Goal: Task Accomplishment & Management: Complete application form

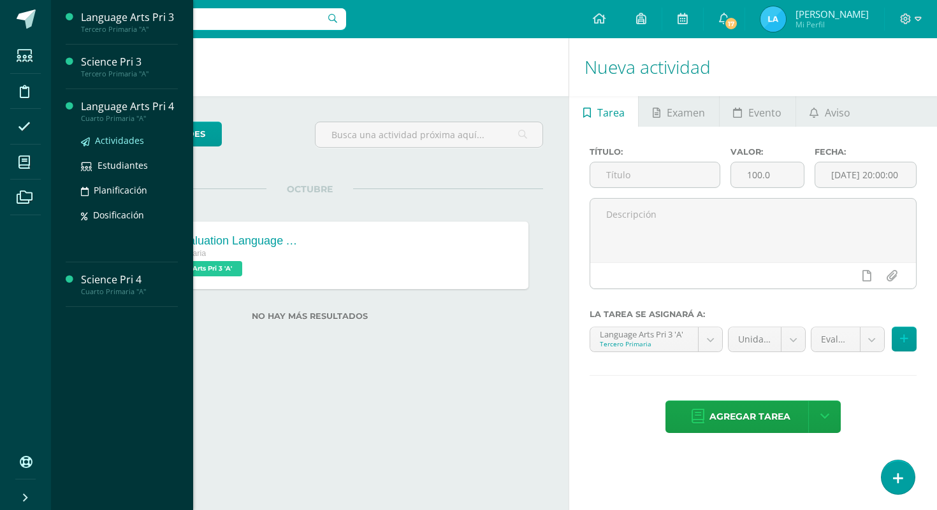
click at [119, 146] on span "Actividades" at bounding box center [119, 140] width 49 height 12
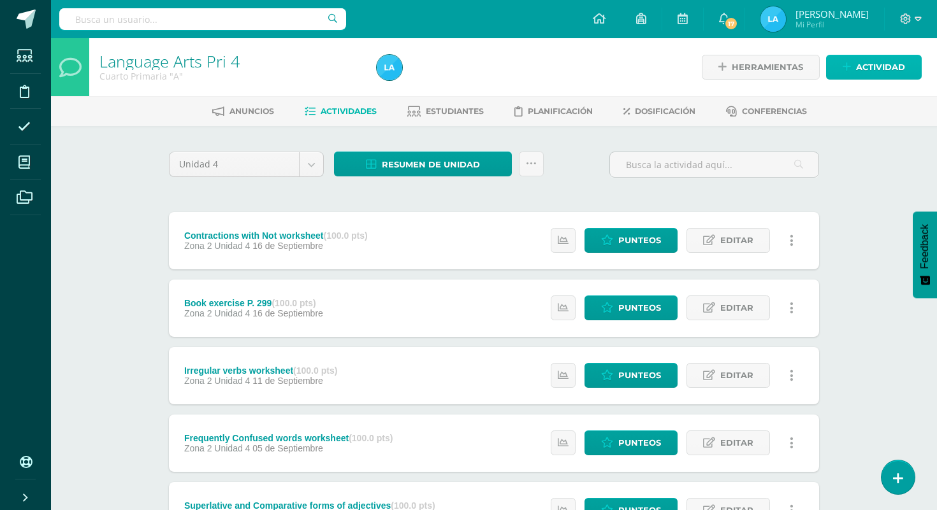
click at [870, 68] on span "Actividad" at bounding box center [880, 67] width 49 height 24
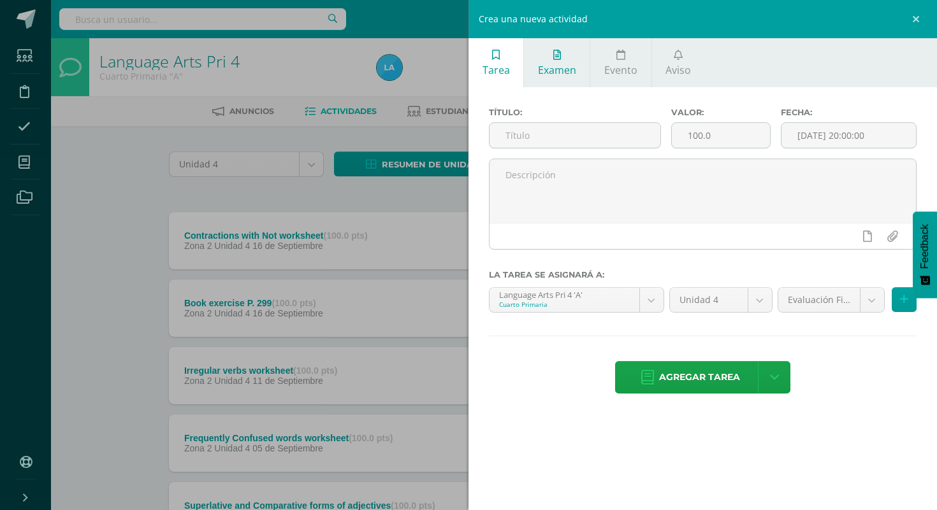
click at [561, 69] on span "Examen" at bounding box center [557, 70] width 38 height 14
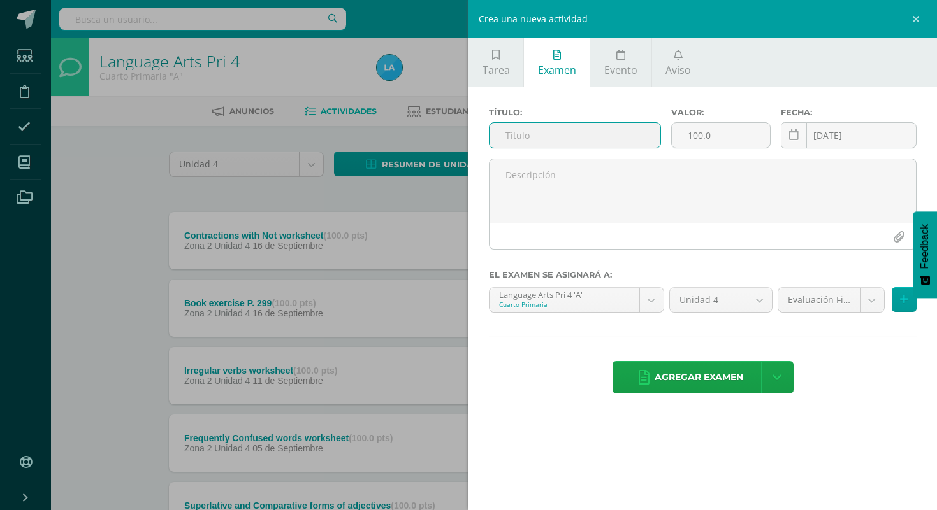
click at [524, 143] on input "text" at bounding box center [574, 135] width 171 height 25
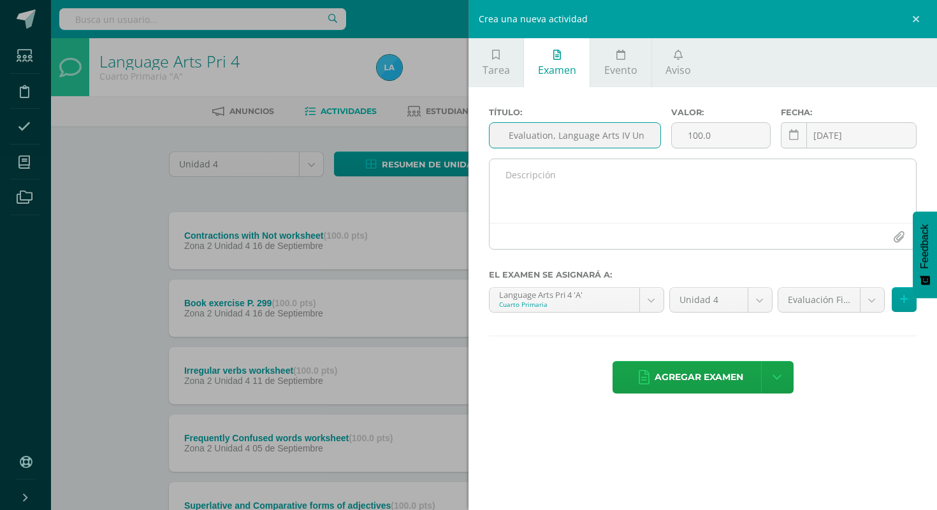
type input "Final Evaluation, Language Arts IV Unit"
click at [729, 191] on textarea at bounding box center [702, 191] width 426 height 64
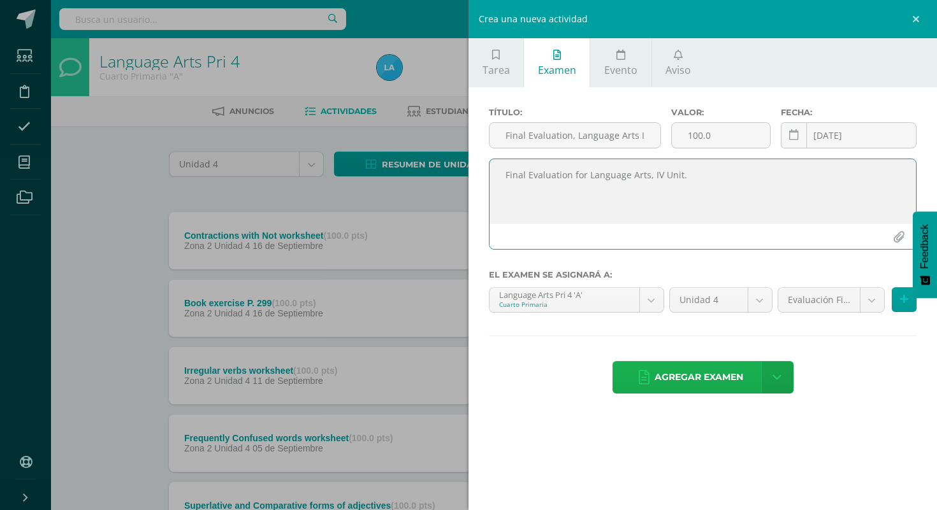
type textarea "Final Evaluation for Language Arts, IV Unit."
click at [701, 375] on span "Agregar examen" at bounding box center [698, 377] width 89 height 31
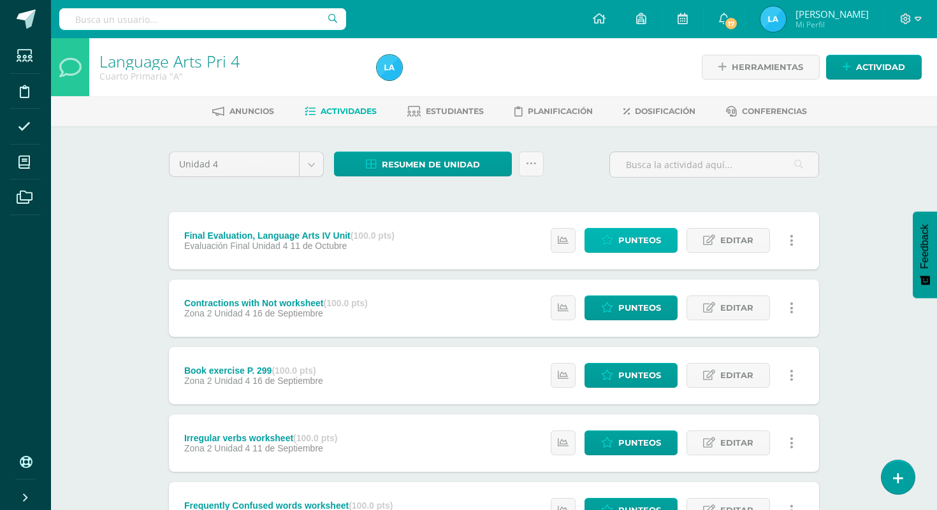
click at [617, 248] on link "Punteos" at bounding box center [630, 240] width 93 height 25
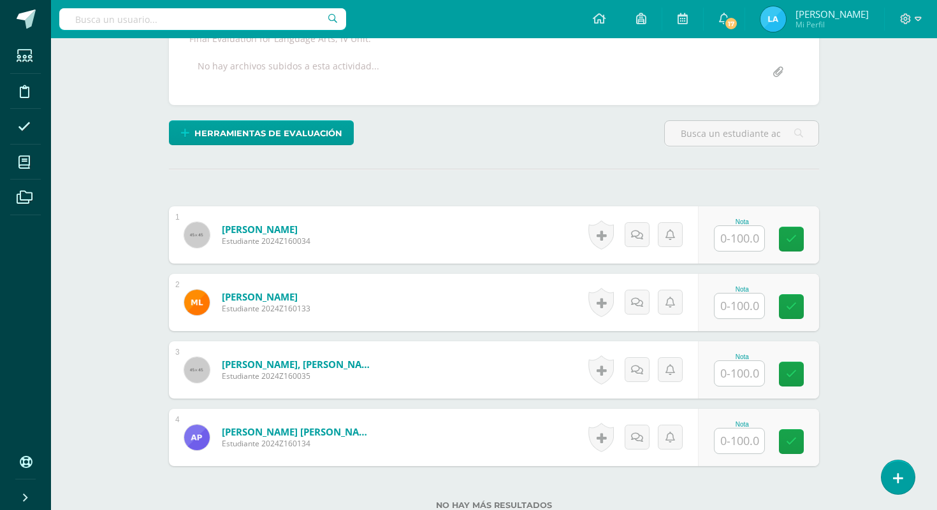
scroll to position [278, 0]
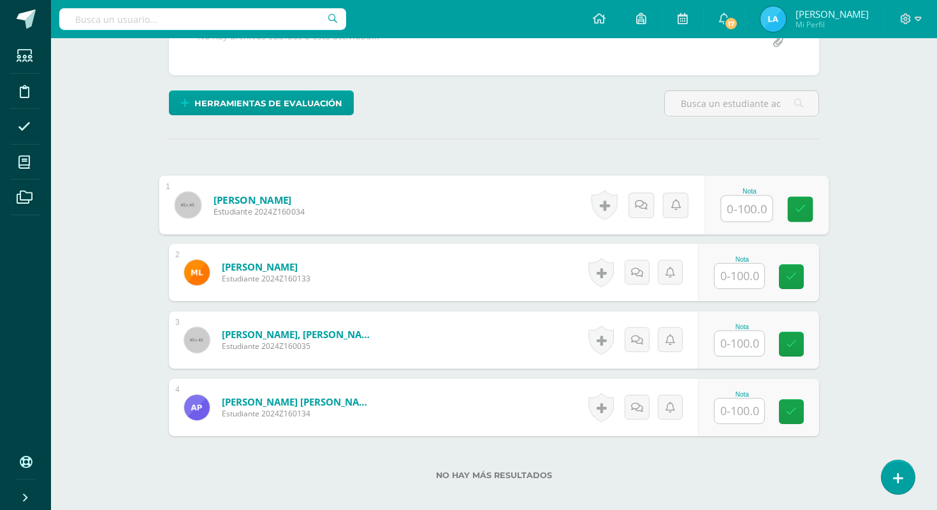
click at [721, 206] on input "text" at bounding box center [746, 208] width 51 height 25
click at [743, 408] on input "text" at bounding box center [739, 411] width 50 height 25
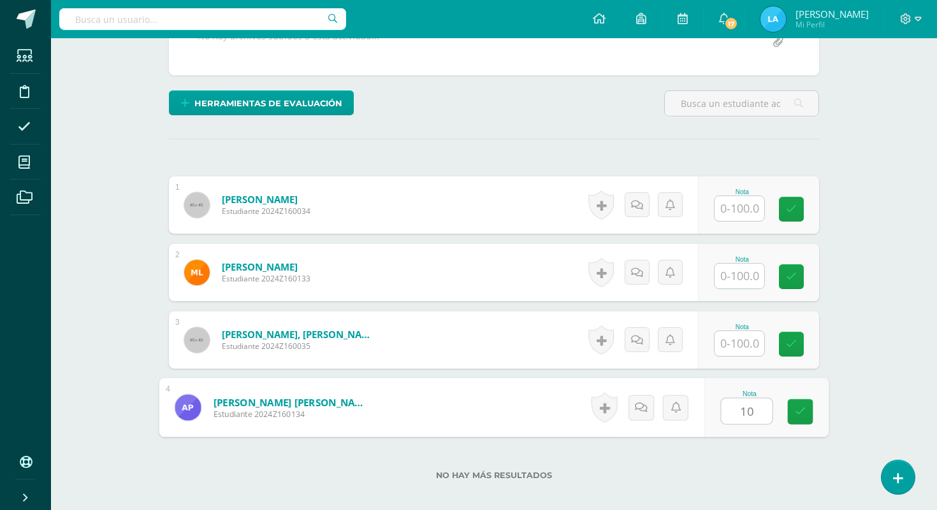
type input "100"
click at [743, 207] on input "text" at bounding box center [739, 208] width 50 height 25
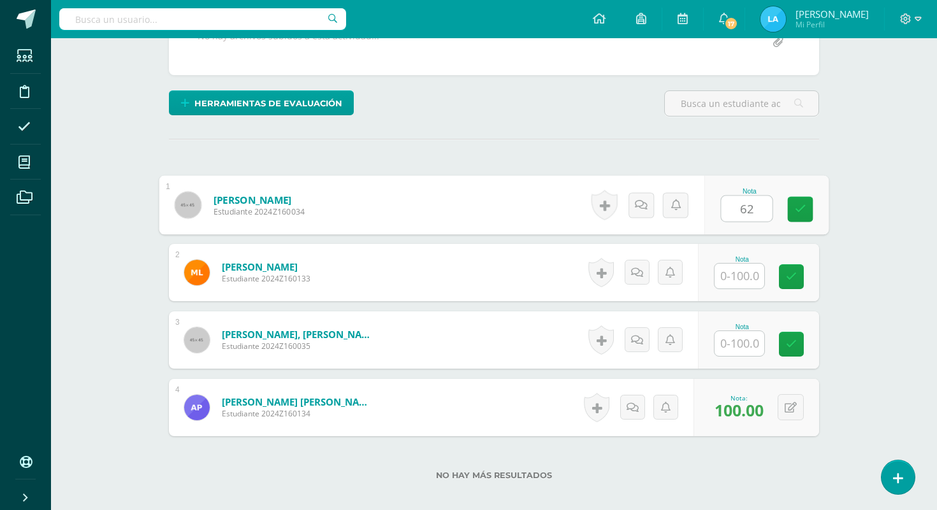
type input "62"
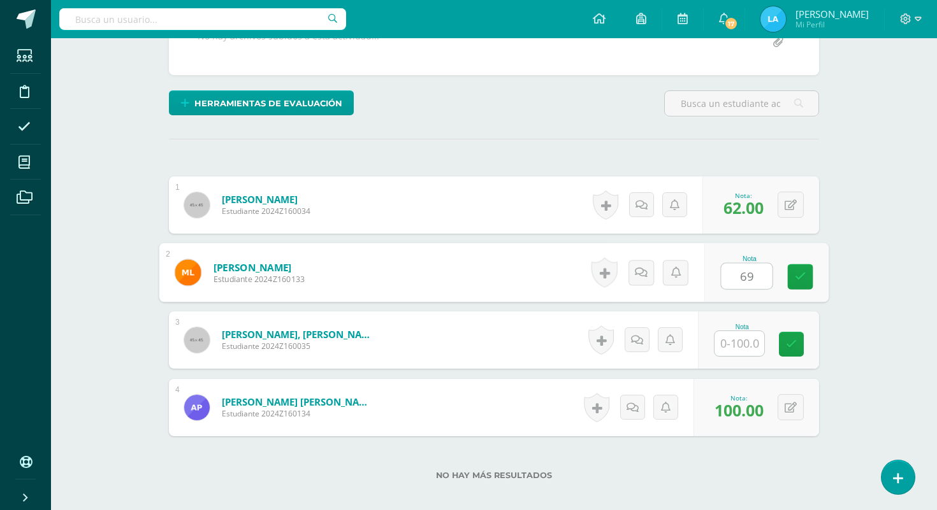
type input "69"
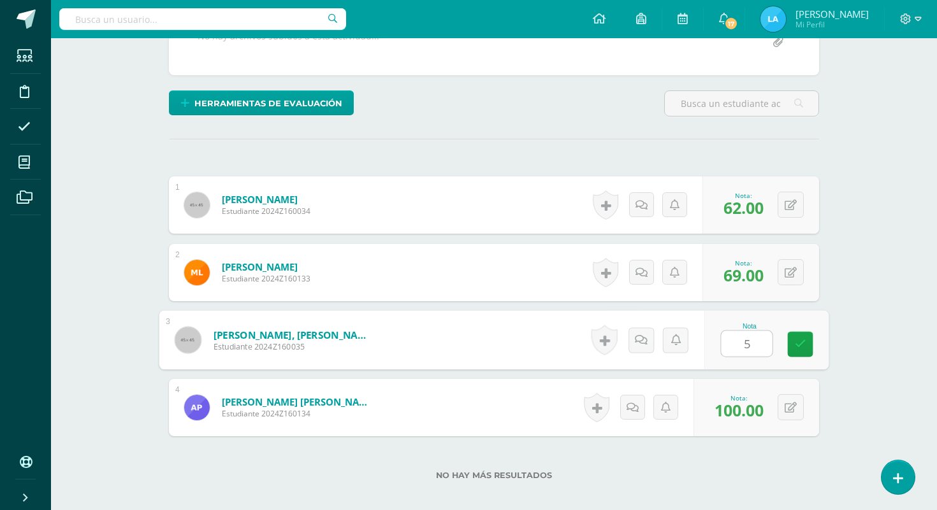
type input "56"
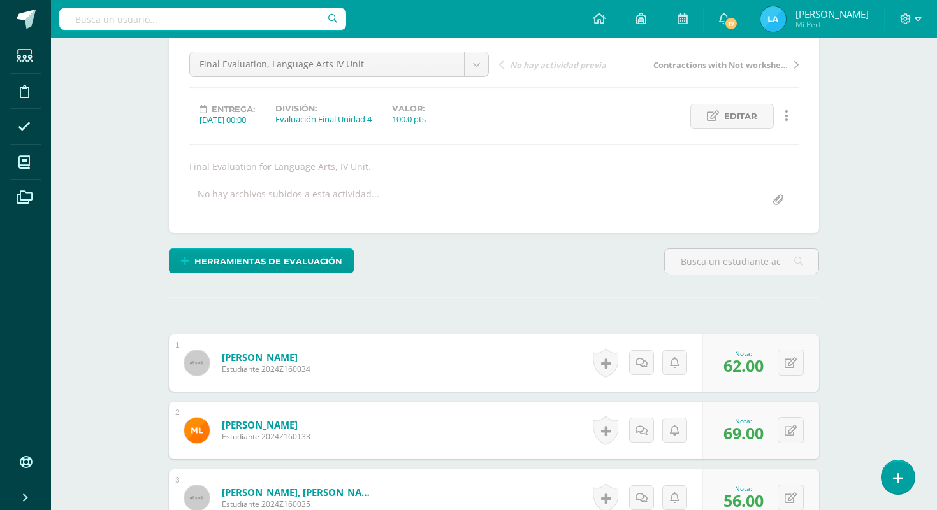
scroll to position [0, 0]
